Goal: Task Accomplishment & Management: Complete application form

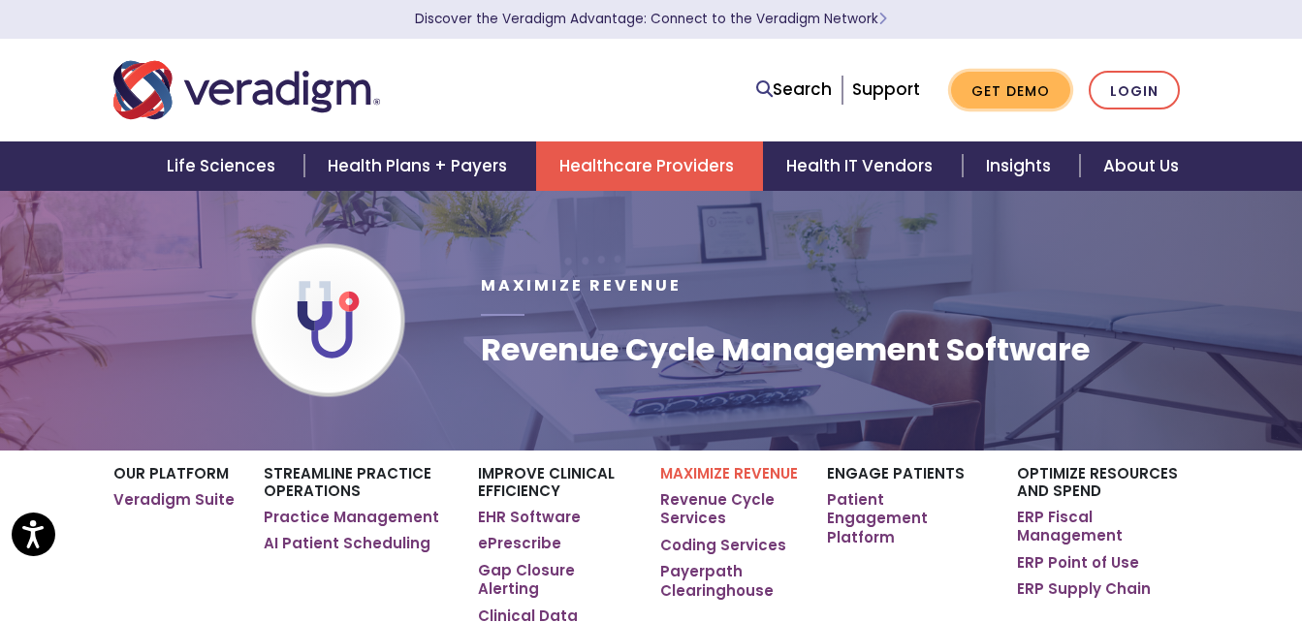
click at [1037, 95] on link "Get Demo" at bounding box center [1010, 91] width 119 height 38
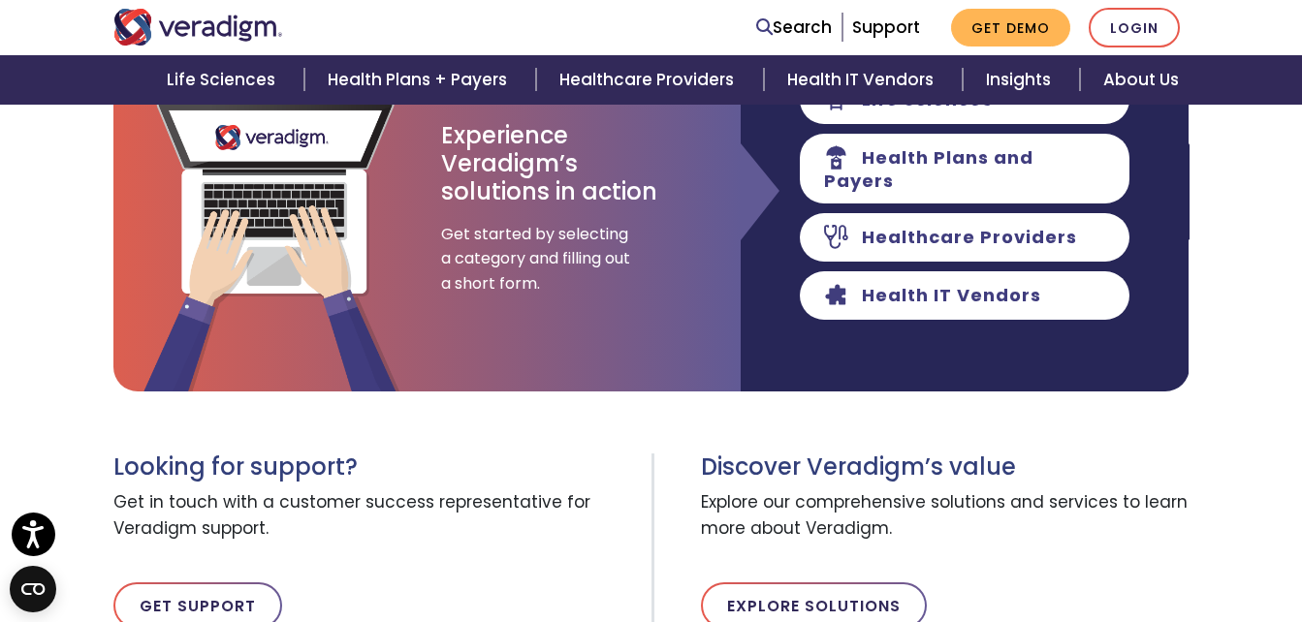
scroll to position [291, 0]
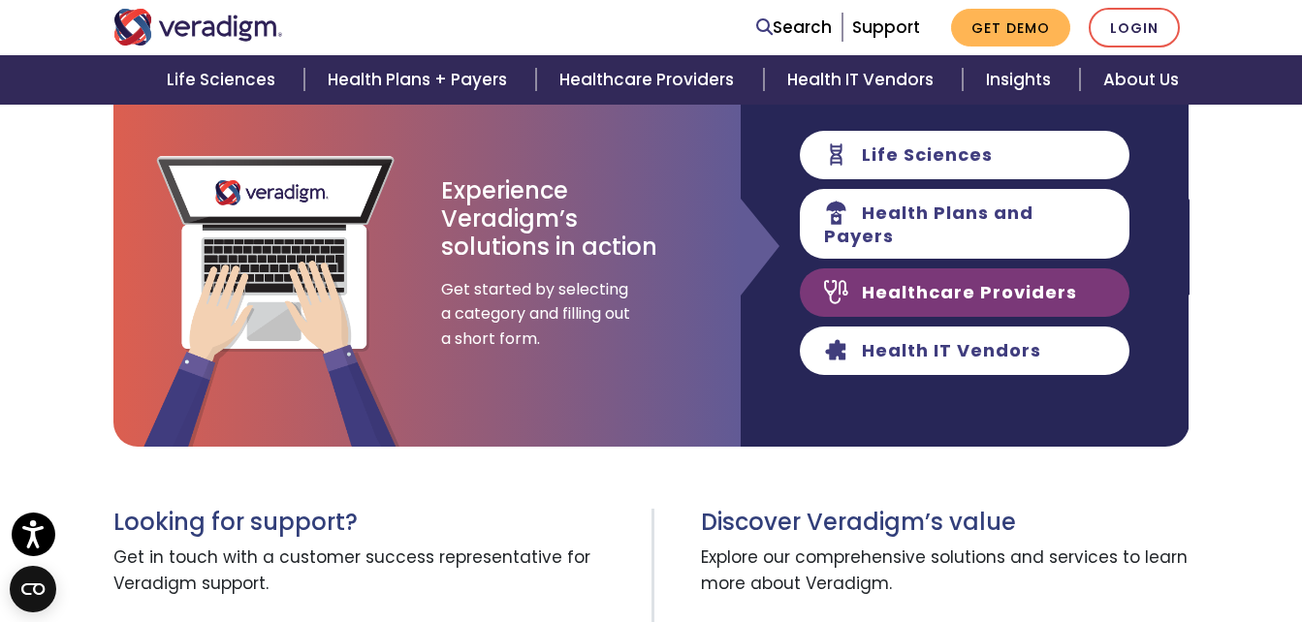
click at [985, 294] on link "Healthcare Providers" at bounding box center [965, 293] width 330 height 48
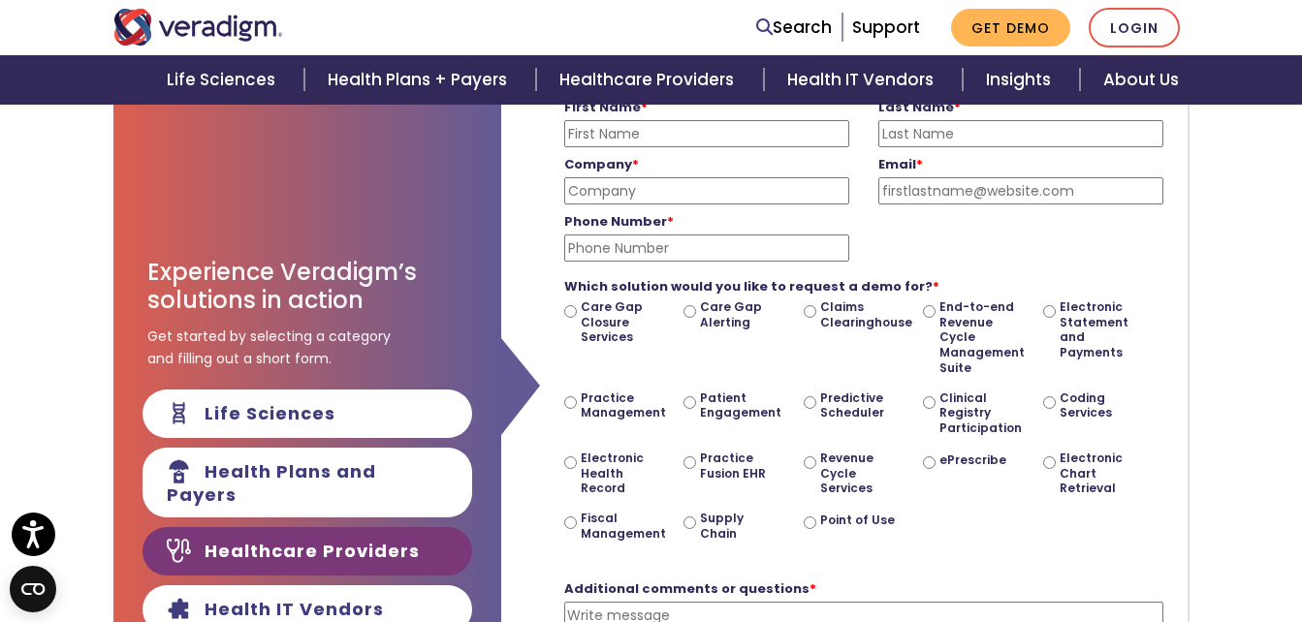
click at [850, 319] on label "Claims Clearinghouse" at bounding box center [859, 315] width 78 height 30
click at [816, 318] on input "Claims Clearinghouse" at bounding box center [810, 311] width 13 height 13
radio input "true"
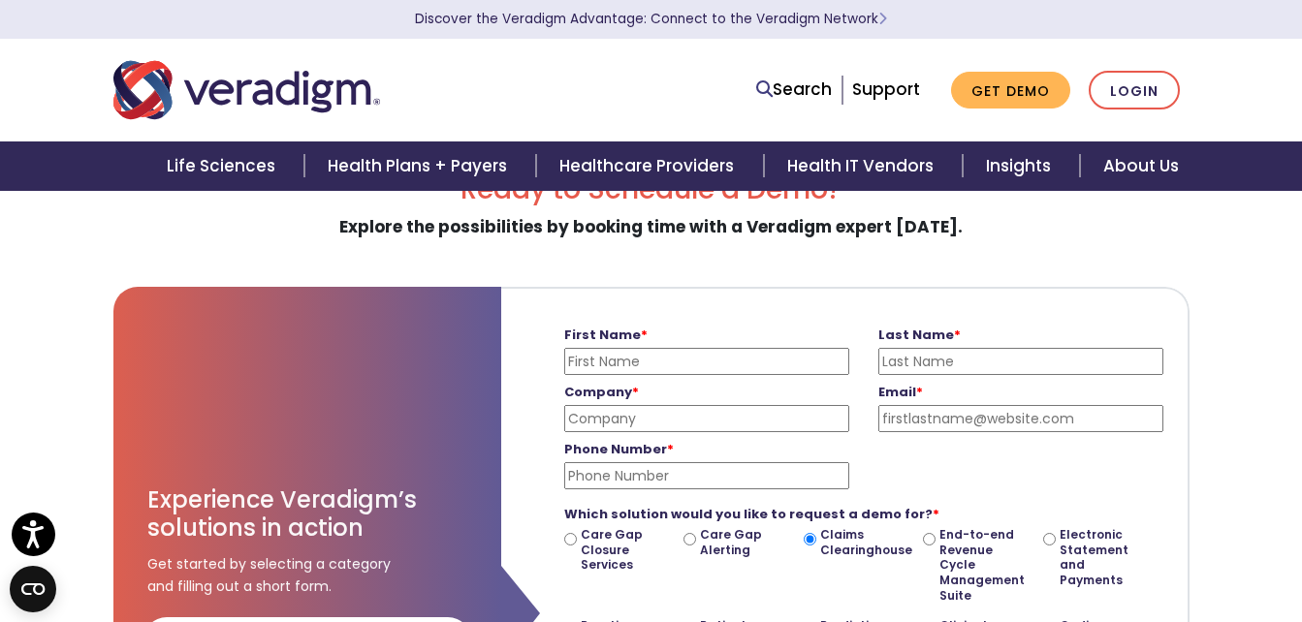
scroll to position [97, 0]
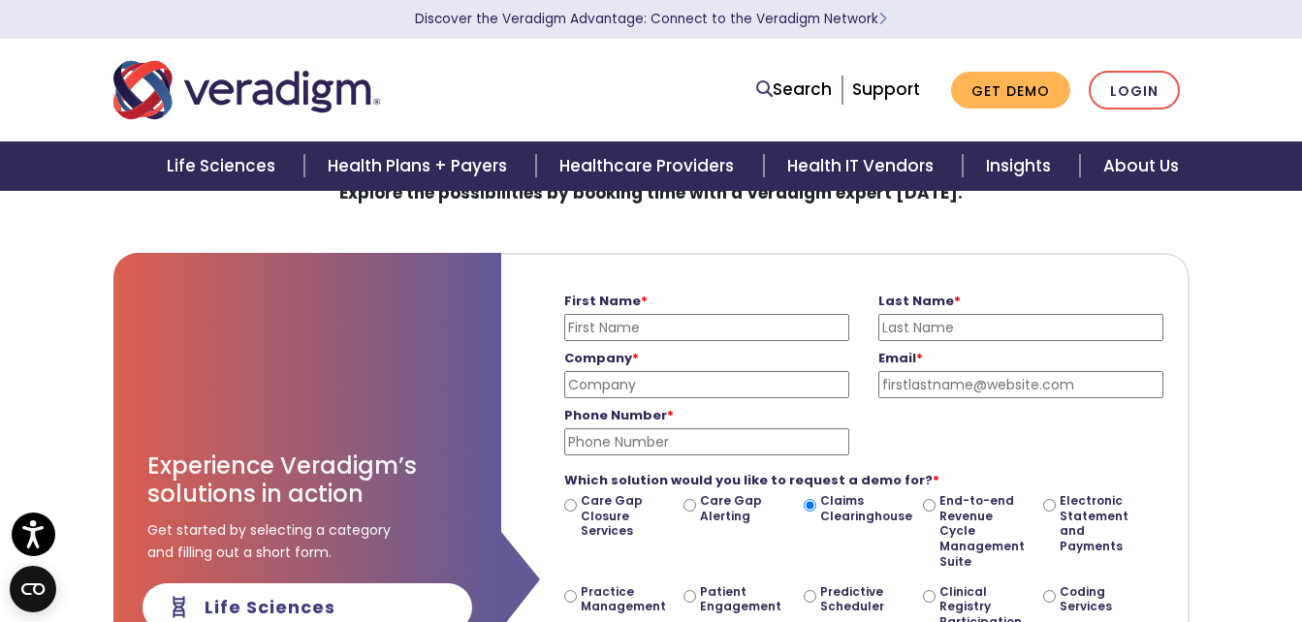
click at [664, 324] on input "First Name *" at bounding box center [706, 327] width 285 height 27
type input "MAREES"
type input "[PERSON_NAME]"
type input "[EMAIL_ADDRESS][DOMAIN_NAME]"
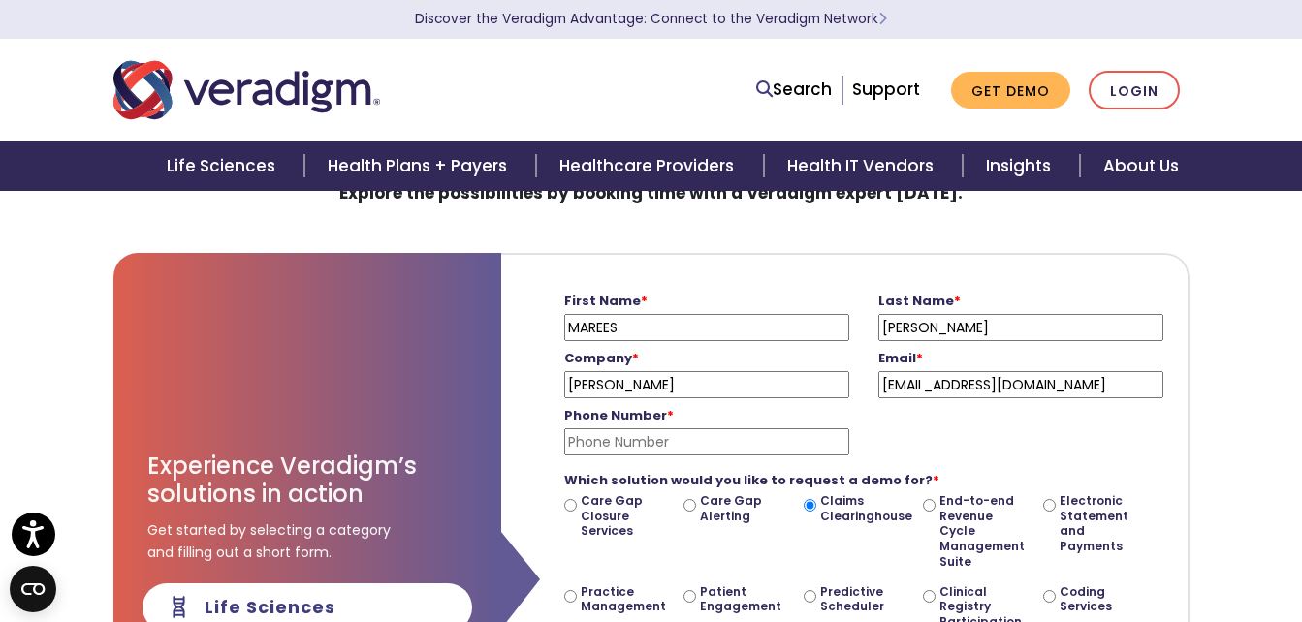
type input "02483364000"
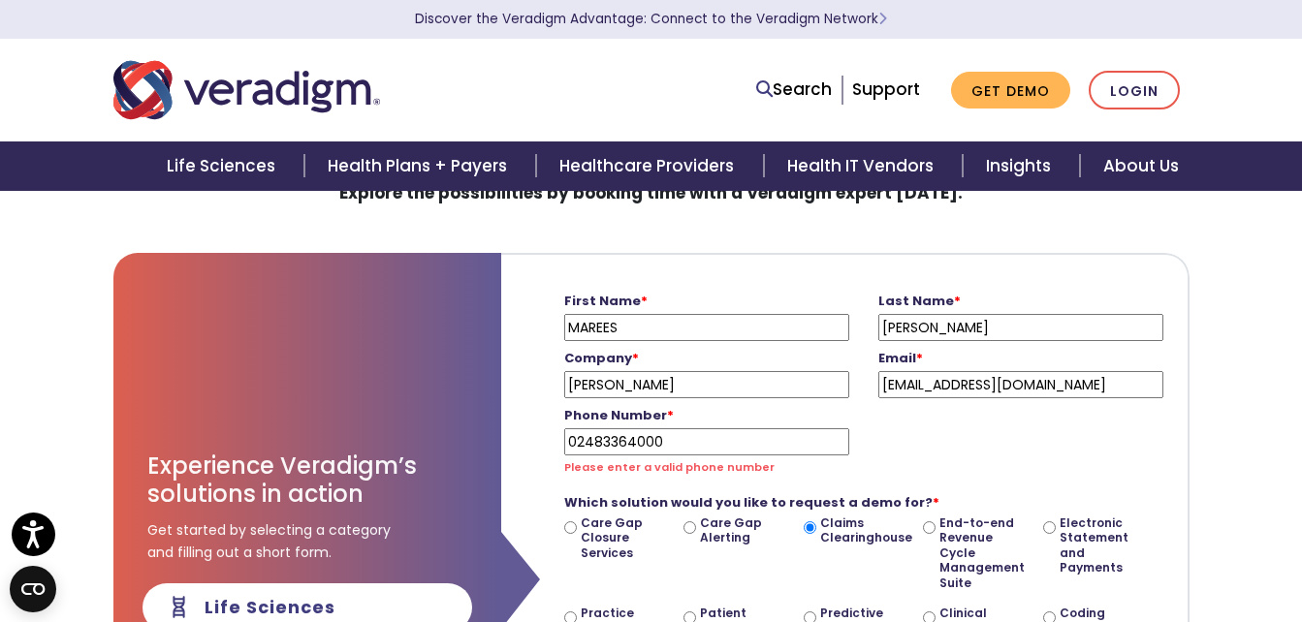
drag, startPoint x: 694, startPoint y: 396, endPoint x: 453, endPoint y: 366, distance: 243.3
type input "EXCLUSIVE PHYSICIANS PLLC"
type input "[EMAIL_ADDRESS][DOMAIN_NAME]"
type input "2483364000"
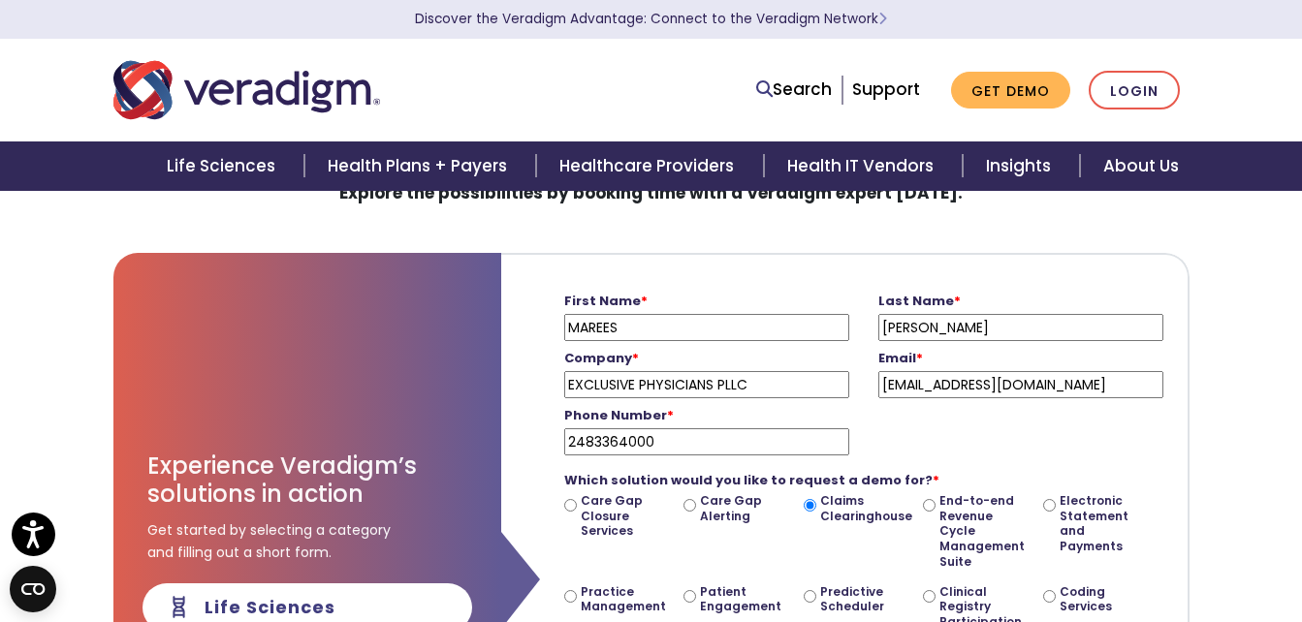
click at [773, 383] on input "EXCLUSIVE PHYSICIANS PLLC" at bounding box center [706, 384] width 285 height 27
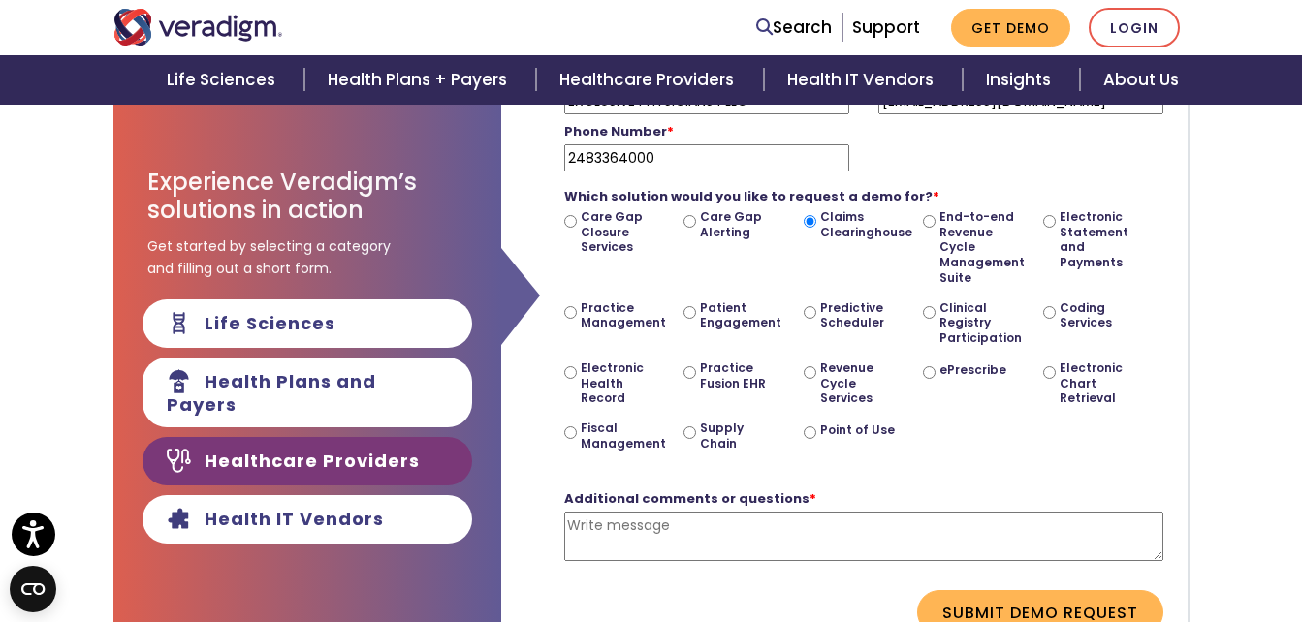
scroll to position [388, 0]
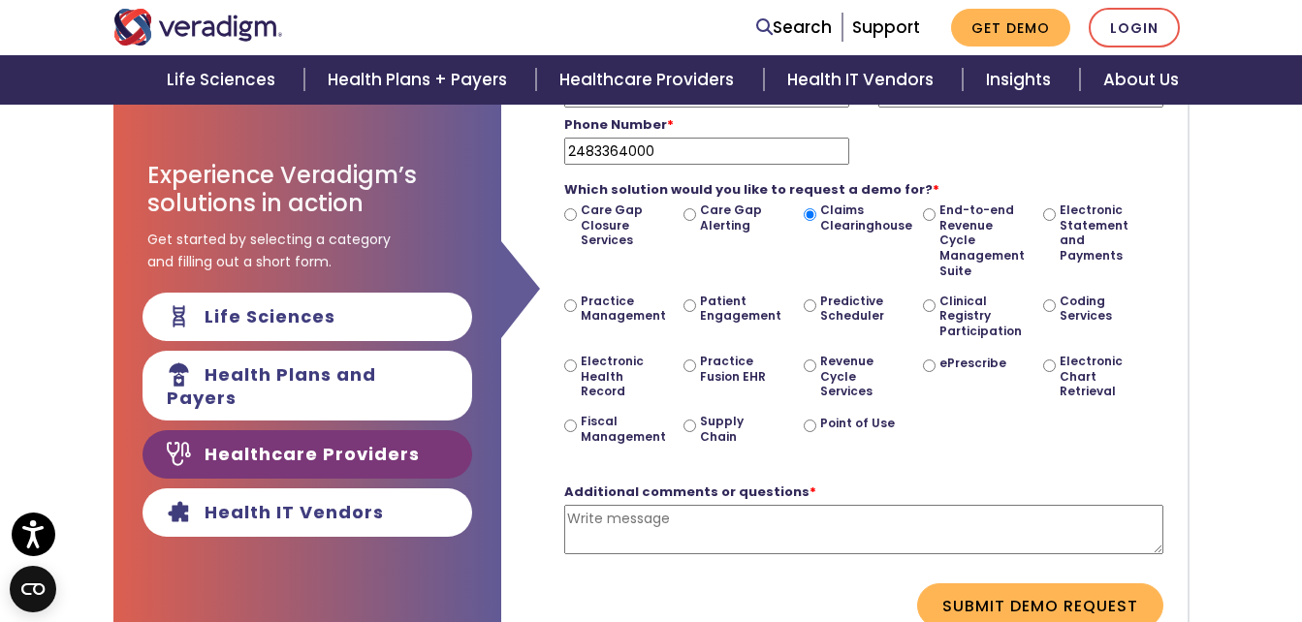
click at [789, 519] on textarea "Additional comments or questions *" at bounding box center [863, 529] width 599 height 49
click at [712, 515] on textarea "Need to know how to fill claim form in payor path" at bounding box center [863, 529] width 599 height 49
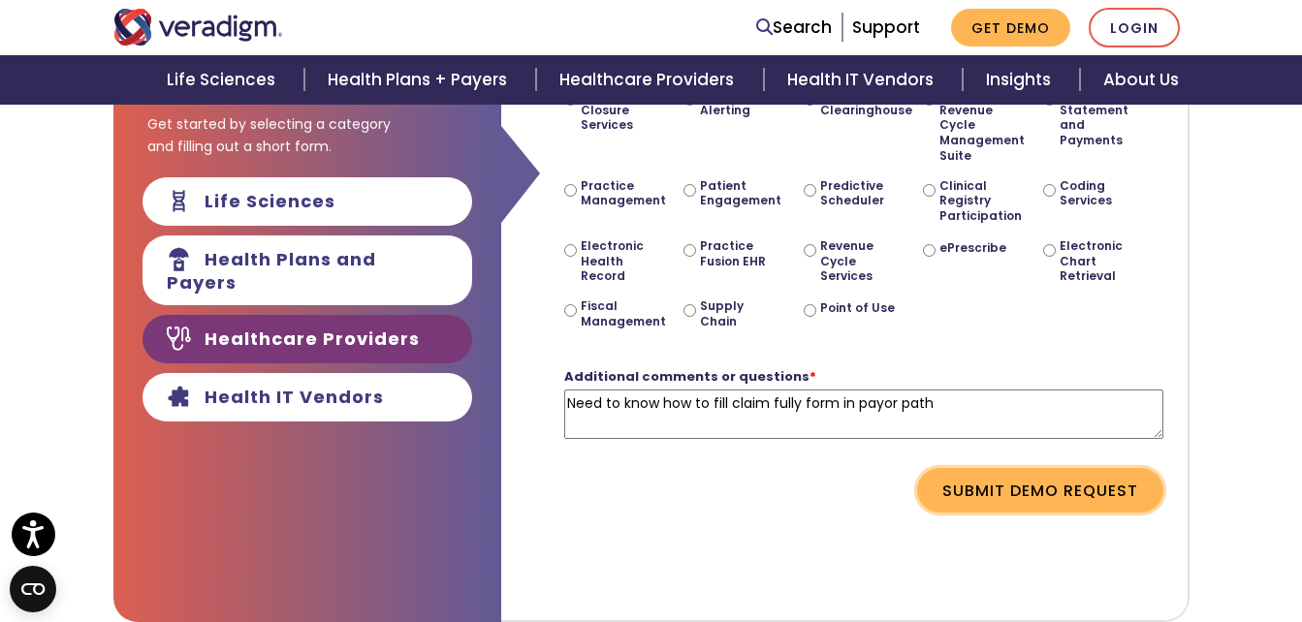
scroll to position [679, 0]
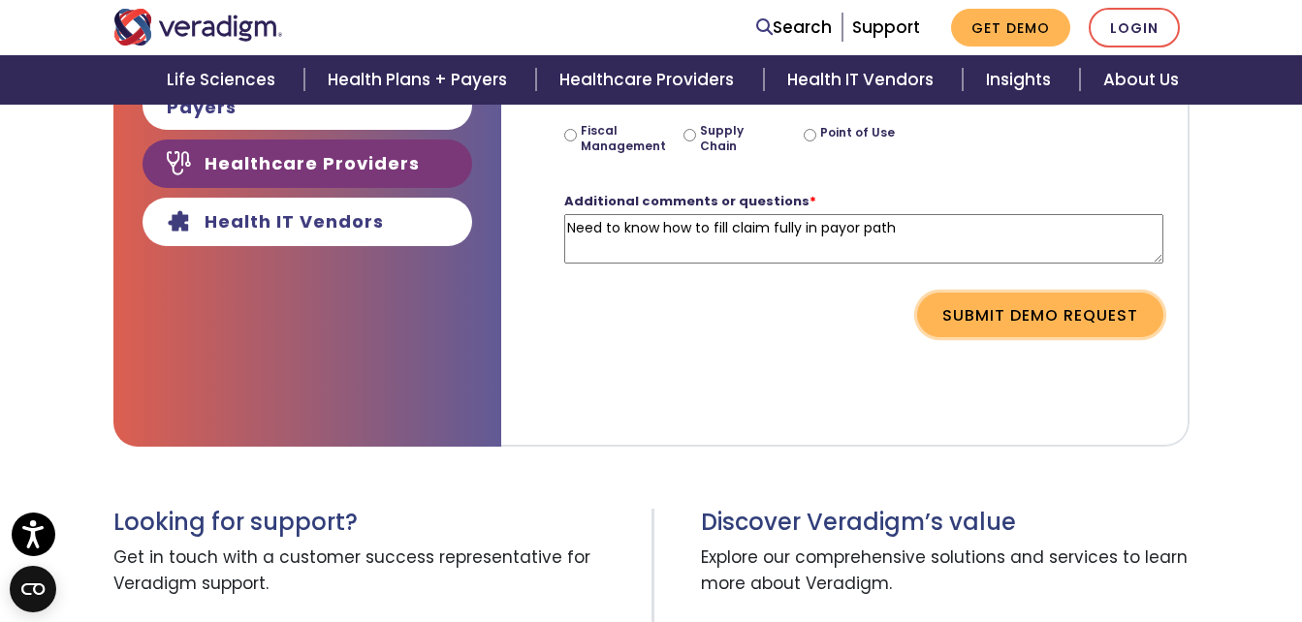
paste textarea "orm f"
type textarea "Need to know how to fill claim form fully in payor path"
click at [972, 304] on button "Submit Demo Request" at bounding box center [1040, 315] width 246 height 45
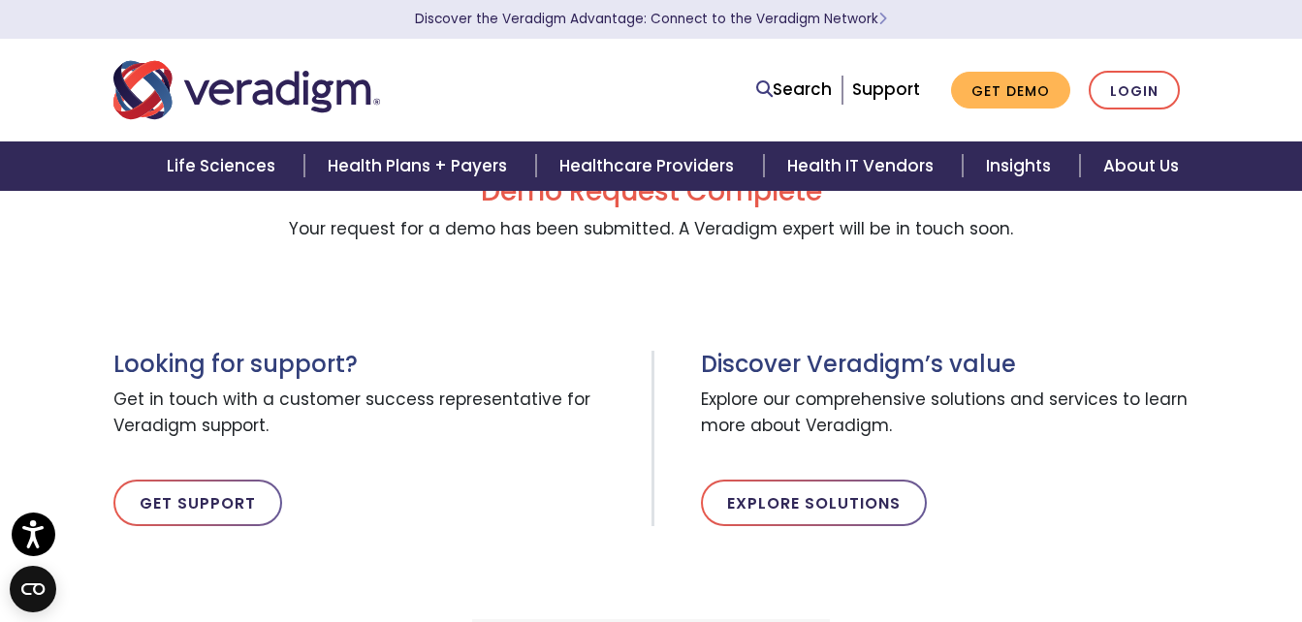
scroll to position [0, 0]
